Goal: Transaction & Acquisition: Register for event/course

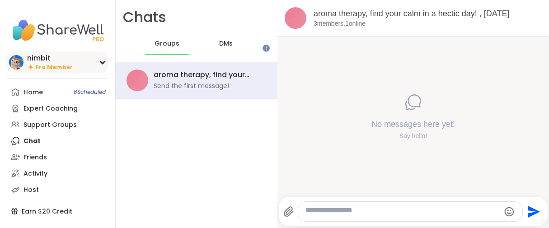
click at [35, 71] on div "Pro Member" at bounding box center [50, 67] width 46 height 8
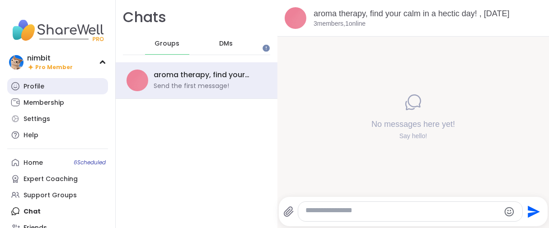
click at [32, 91] on div "Profile" at bounding box center [33, 86] width 21 height 9
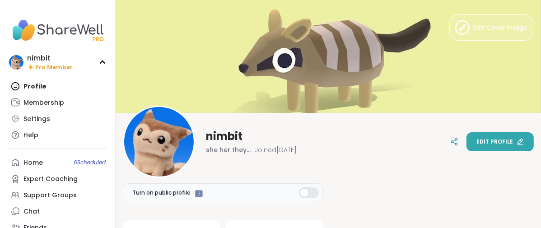
click at [476, 143] on span "Edit profile" at bounding box center [494, 142] width 37 height 8
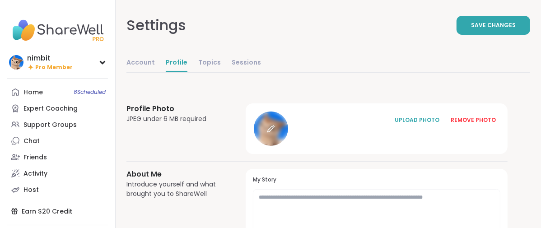
click at [275, 133] on icon at bounding box center [271, 129] width 8 height 8
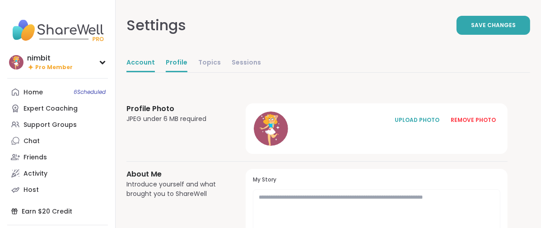
click at [155, 72] on link "Account" at bounding box center [140, 63] width 28 height 18
select select "**"
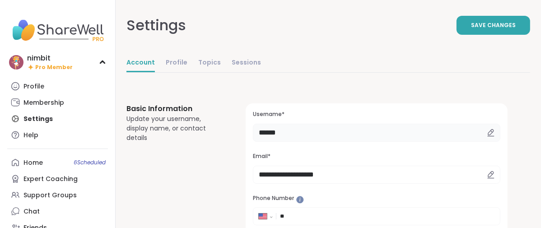
click at [345, 142] on input "******" at bounding box center [376, 133] width 247 height 18
type input "*"
type input "******"
click at [457, 35] on button "Save Changes" at bounding box center [494, 25] width 74 height 19
click at [187, 72] on link "Profile" at bounding box center [177, 63] width 22 height 18
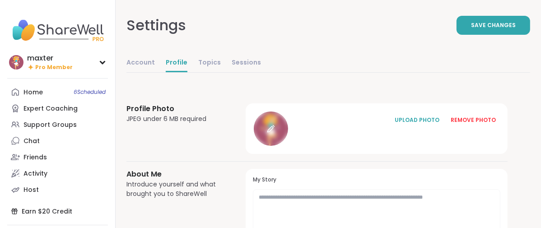
click at [275, 133] on icon at bounding box center [271, 129] width 8 height 8
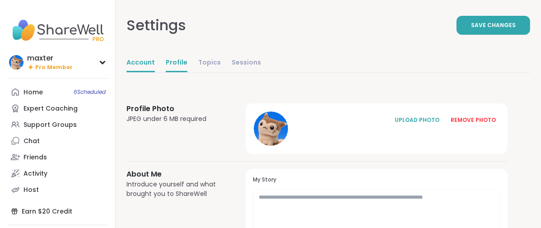
click at [155, 72] on link "Account" at bounding box center [140, 63] width 28 height 18
select select "**"
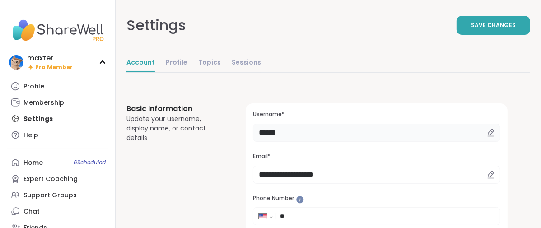
click at [343, 142] on input "******" at bounding box center [376, 133] width 247 height 18
type input "*"
type input "*****"
click at [457, 33] on button "Save Changes" at bounding box center [494, 25] width 74 height 19
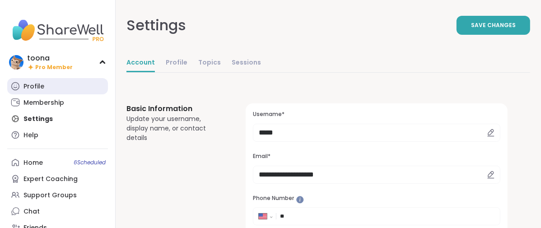
click at [44, 91] on div "Profile" at bounding box center [33, 86] width 21 height 9
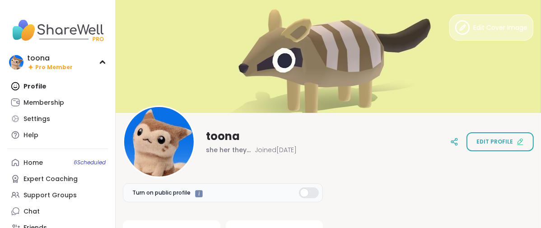
click at [455, 34] on button "Edit Cover Image" at bounding box center [491, 27] width 84 height 26
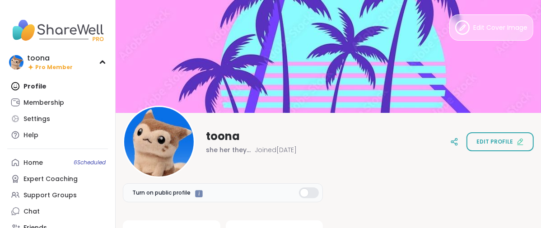
click at [473, 31] on span "Edit Cover Image" at bounding box center [500, 27] width 54 height 9
click at [471, 36] on button "Edit Cover Image" at bounding box center [491, 27] width 84 height 26
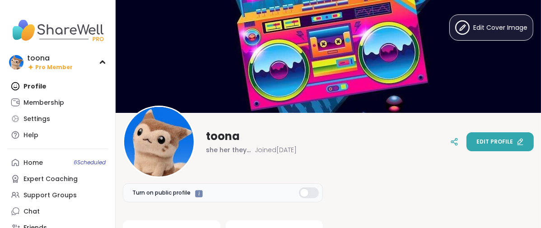
click at [476, 140] on span "Edit profile" at bounding box center [494, 142] width 37 height 8
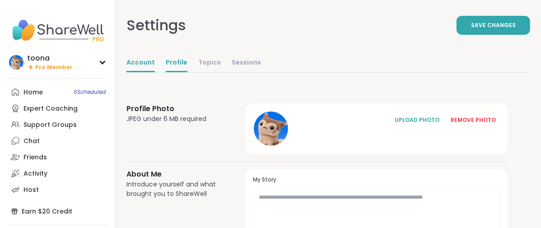
click at [155, 72] on link "Account" at bounding box center [140, 63] width 28 height 18
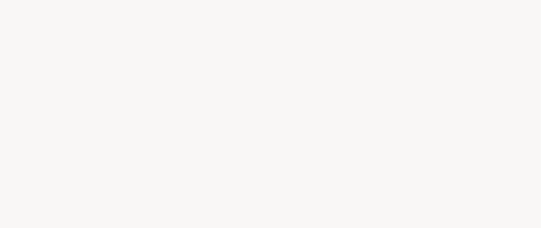
select select "**"
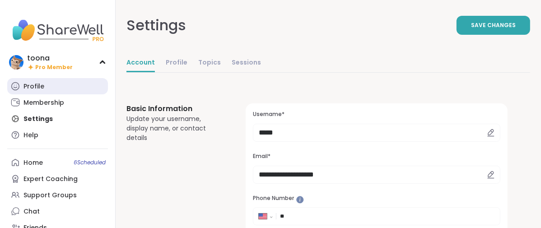
click at [26, 94] on link "Profile" at bounding box center [57, 86] width 101 height 16
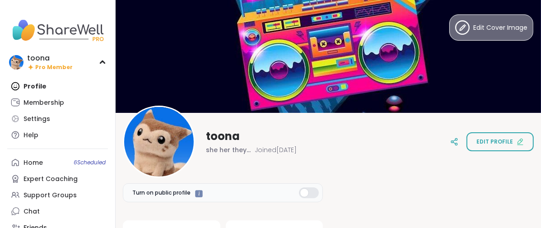
click at [455, 34] on icon at bounding box center [462, 27] width 14 height 14
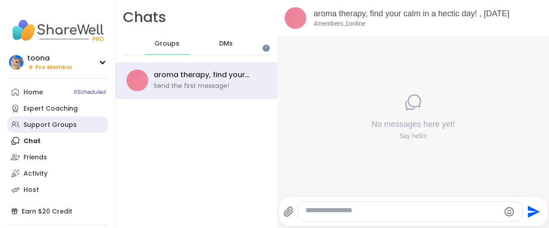
click at [55, 130] on div "Support Groups" at bounding box center [49, 125] width 53 height 9
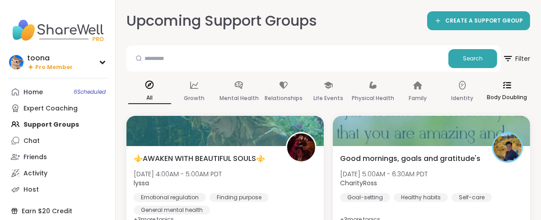
click at [527, 101] on div "Body Doubling" at bounding box center [506, 91] width 43 height 33
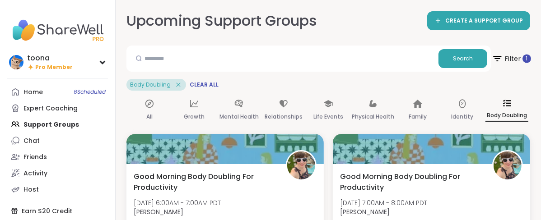
click at [525, 69] on span "Filter 1" at bounding box center [511, 58] width 39 height 23
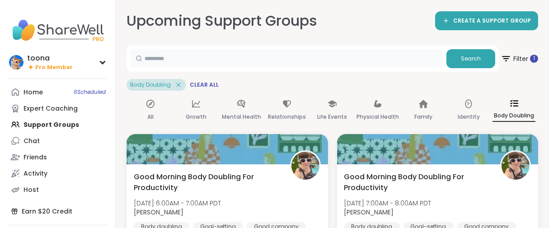
click at [251, 60] on input "text" at bounding box center [286, 58] width 312 height 18
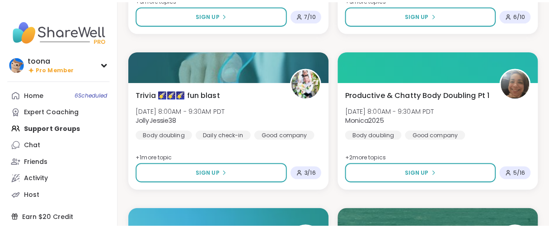
scroll to position [251, 0]
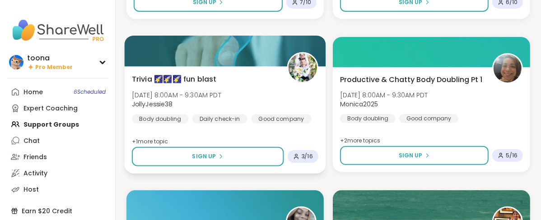
click at [267, 107] on div "Trivia 🌠🌠🌠 fun blast Tue, Oct 14 | 8:00AM - 9:30AM PDT JollyJessie38 Body doubl…" at bounding box center [225, 119] width 201 height 107
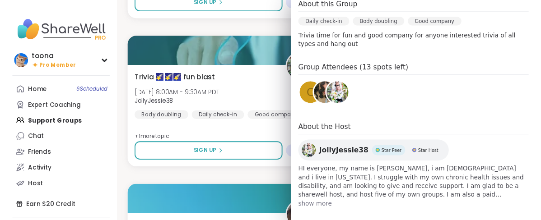
scroll to position [351, 0]
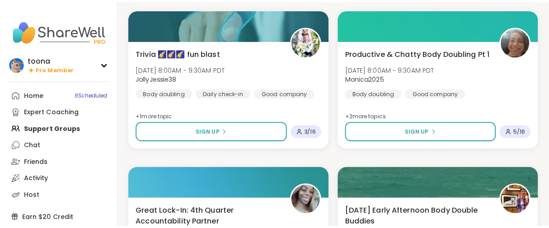
scroll to position [301, 0]
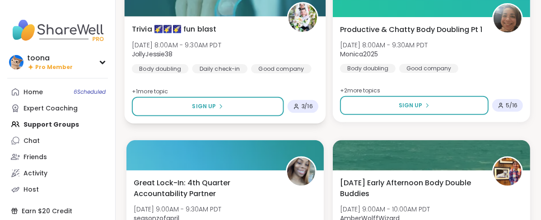
click at [274, 72] on div "Trivia 🌠🌠🌠 fun blast Tue, Oct 14 | 8:00AM - 9:30AM PDT JollyJessie38 Body doubl…" at bounding box center [225, 48] width 186 height 50
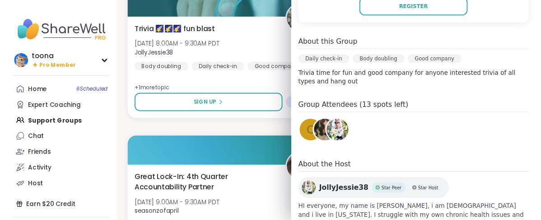
scroll to position [0, 0]
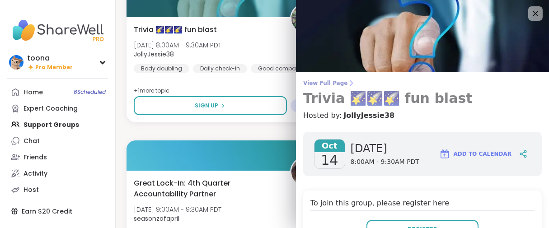
click at [308, 84] on span "View Full Page" at bounding box center [422, 82] width 238 height 7
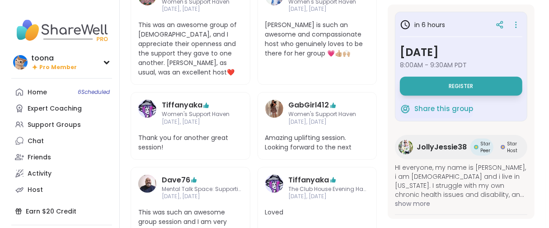
scroll to position [351, 0]
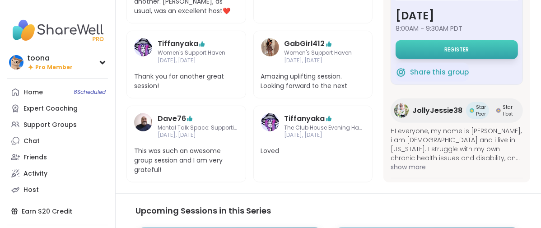
click at [396, 59] on button "Register" at bounding box center [457, 49] width 122 height 19
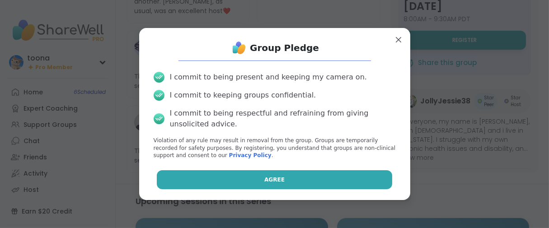
click at [267, 182] on span "Agree" at bounding box center [274, 180] width 20 height 8
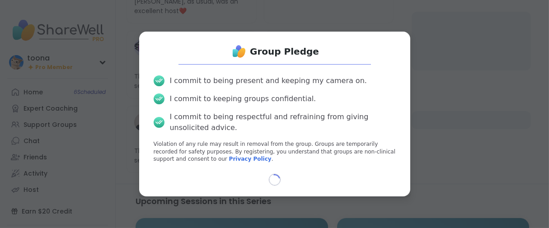
scroll to position [29, 0]
select select "**"
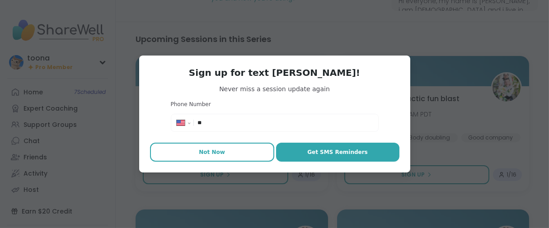
click at [218, 156] on span "Not Now" at bounding box center [212, 152] width 26 height 8
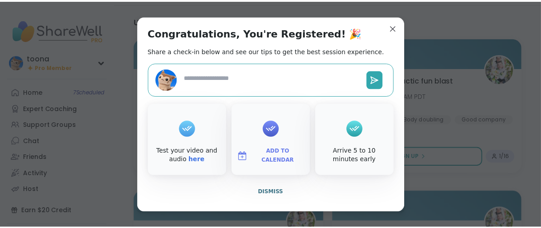
scroll to position [26, 0]
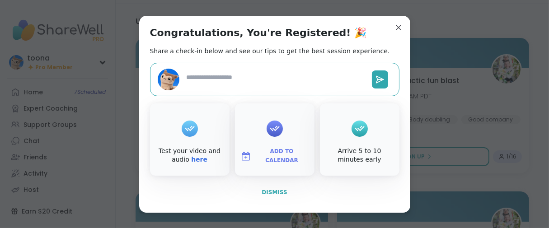
click at [261, 196] on span "Dismiss" at bounding box center [273, 192] width 25 height 6
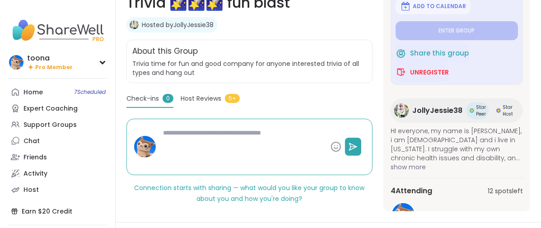
scroll to position [0, 0]
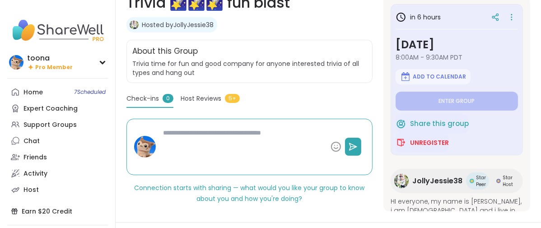
type textarea "*"
